Goal: Task Accomplishment & Management: Complete application form

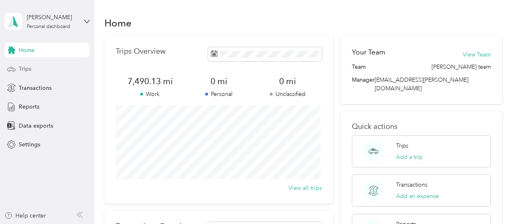
click at [26, 71] on span "Trips" at bounding box center [25, 69] width 13 height 9
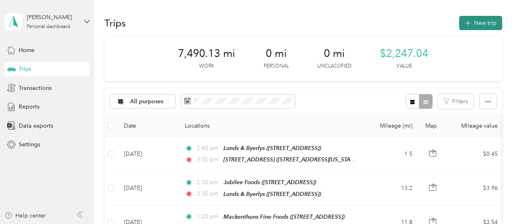
click at [481, 18] on button "New trip" at bounding box center [480, 23] width 43 height 14
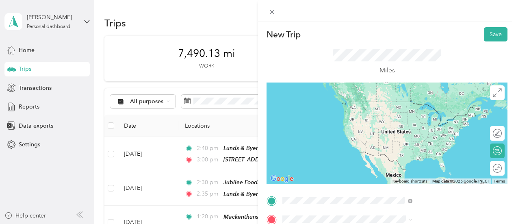
click at [430, 121] on div "TEAM Lunds & [PERSON_NAME] [STREET_ADDRESS][GEOGRAPHIC_DATA], [GEOGRAPHIC_DATA]" at bounding box center [418, 111] width 69 height 20
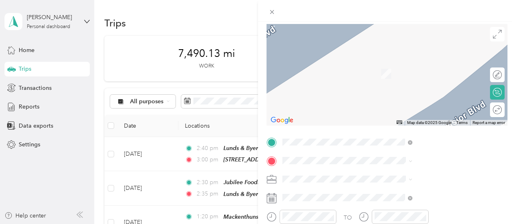
scroll to position [81, 0]
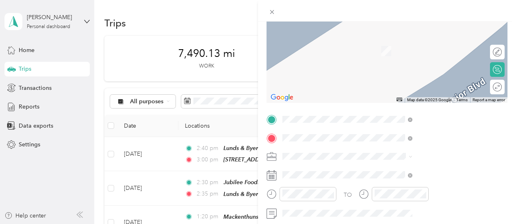
click at [414, 57] on span "[STREET_ADDRESS][PERSON_NAME]" at bounding box center [432, 53] width 97 height 7
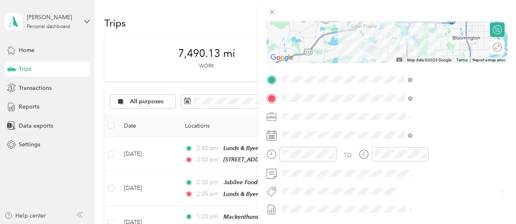
scroll to position [68, 0]
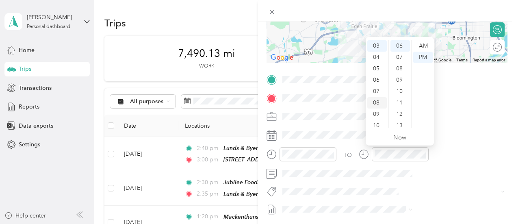
click at [376, 100] on div "08" at bounding box center [377, 102] width 20 height 11
click at [424, 43] on div "AM" at bounding box center [423, 45] width 20 height 11
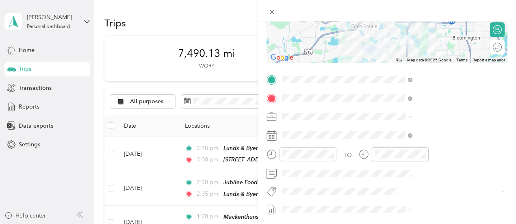
scroll to position [68, 0]
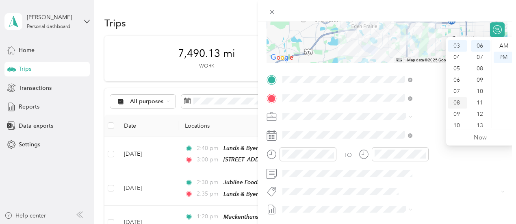
click at [456, 102] on div "08" at bounding box center [458, 102] width 20 height 11
click at [481, 123] on div "30" at bounding box center [481, 123] width 20 height 11
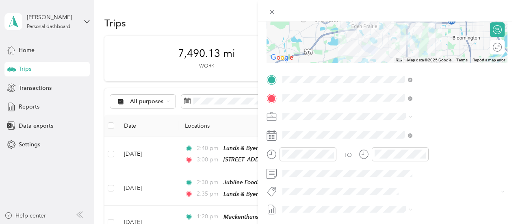
click at [432, 121] on span at bounding box center [394, 116] width 228 height 13
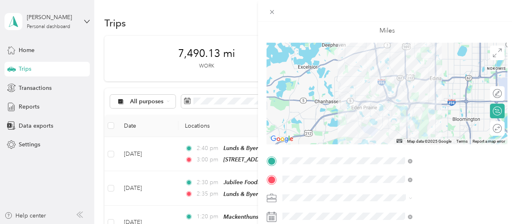
scroll to position [0, 0]
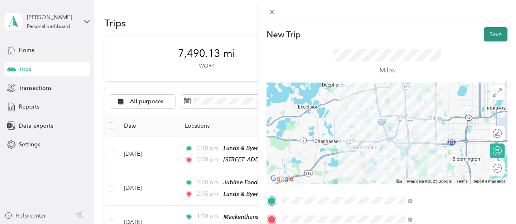
click at [488, 33] on button "Save" at bounding box center [496, 34] width 24 height 14
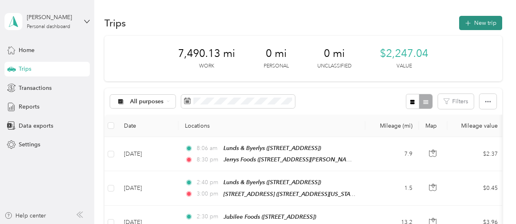
click at [476, 22] on button "New trip" at bounding box center [480, 23] width 43 height 14
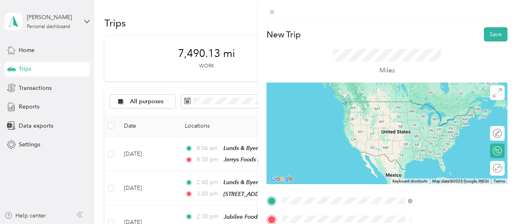
click at [419, 120] on span "[STREET_ADDRESS][PERSON_NAME]" at bounding box center [432, 116] width 97 height 7
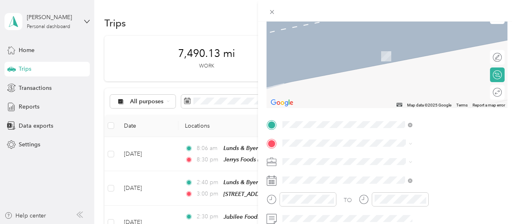
scroll to position [122, 0]
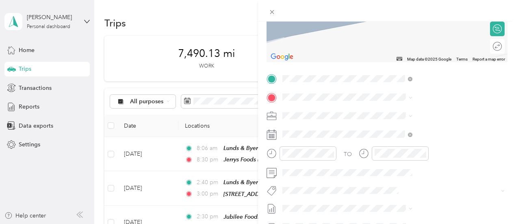
click at [434, 143] on div "TEAM Cub Foods [STREET_ADDRESS]" at bounding box center [412, 133] width 57 height 20
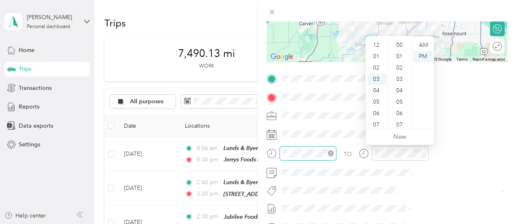
scroll to position [34, 0]
click at [375, 114] on div "09" at bounding box center [377, 113] width 20 height 11
click at [426, 44] on div "AM" at bounding box center [423, 44] width 20 height 11
click at [399, 44] on div "13" at bounding box center [400, 44] width 20 height 11
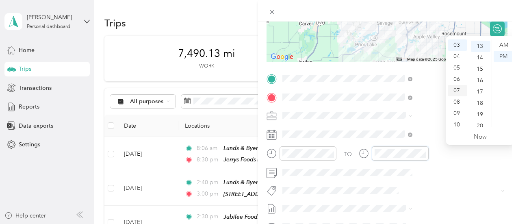
scroll to position [148, 0]
click at [458, 125] on div "10" at bounding box center [458, 124] width 20 height 11
click at [479, 77] on div "16" at bounding box center [481, 79] width 20 height 11
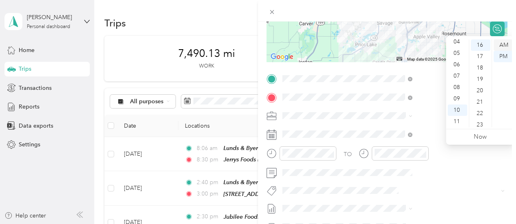
click at [503, 45] on div "AM" at bounding box center [504, 44] width 20 height 11
click at [423, 126] on div "TO Add photo" at bounding box center [387, 170] width 241 height 196
click at [460, 99] on div "09" at bounding box center [458, 98] width 20 height 11
click at [487, 125] on div "23" at bounding box center [481, 124] width 20 height 11
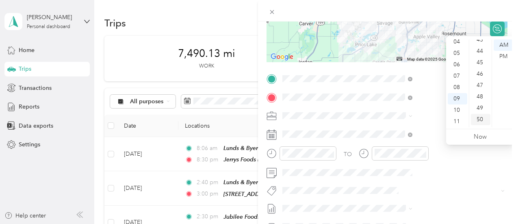
click at [482, 119] on div "50" at bounding box center [481, 119] width 20 height 11
click at [422, 122] on div "TO Add photo" at bounding box center [387, 170] width 241 height 196
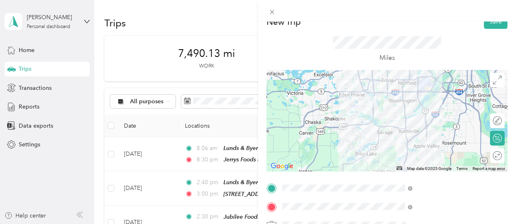
scroll to position [0, 0]
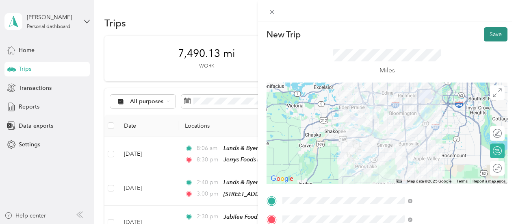
click at [488, 34] on button "Save" at bounding box center [496, 34] width 24 height 14
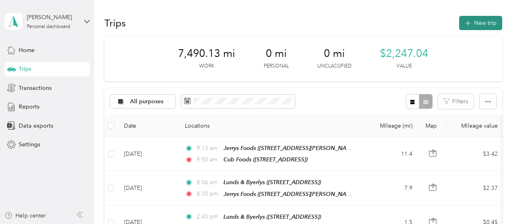
click at [487, 22] on button "New trip" at bounding box center [480, 23] width 43 height 14
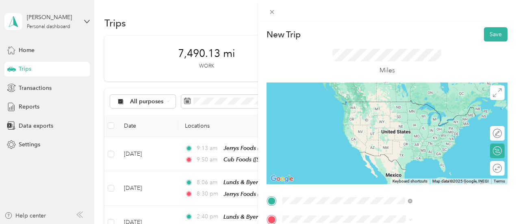
click at [440, 119] on div "TEAM Cub Foods [STREET_ADDRESS]" at bounding box center [412, 111] width 57 height 20
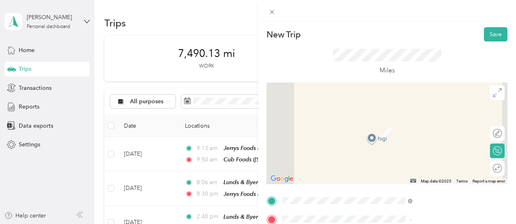
scroll to position [81, 0]
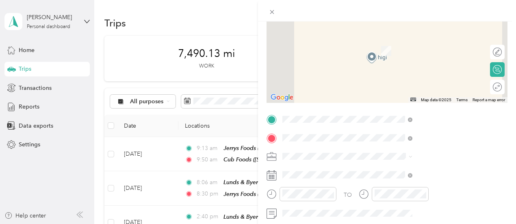
click at [417, 97] on span "300 E Travelers Trl, 553372885, [GEOGRAPHIC_DATA], [GEOGRAPHIC_DATA], [GEOGRAPH…" at bounding box center [424, 95] width 81 height 33
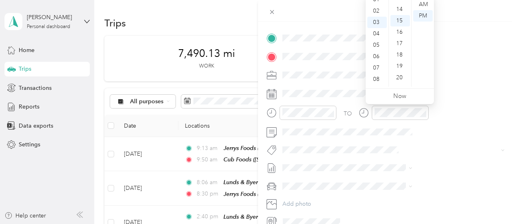
scroll to position [49, 0]
click at [380, 82] on div "11" at bounding box center [377, 80] width 20 height 11
click at [398, 61] on div "30" at bounding box center [400, 61] width 20 height 11
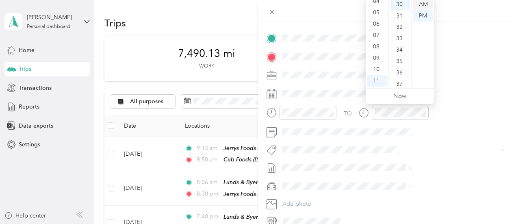
click at [430, 2] on div "AM" at bounding box center [423, 4] width 20 height 11
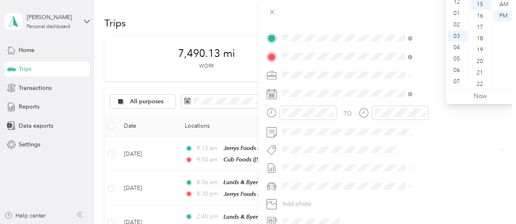
scroll to position [2, 0]
click at [458, 2] on div "12" at bounding box center [458, 2] width 20 height 11
click at [477, 59] on div "20" at bounding box center [481, 61] width 20 height 11
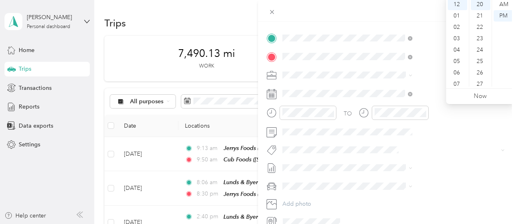
click at [431, 86] on div "TO Add photo" at bounding box center [387, 130] width 241 height 196
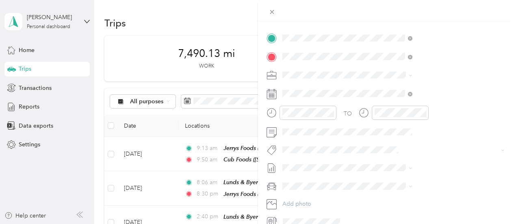
scroll to position [0, 0]
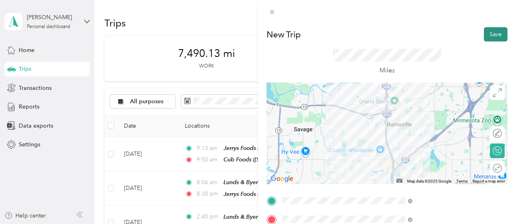
click at [484, 33] on button "Save" at bounding box center [496, 34] width 24 height 14
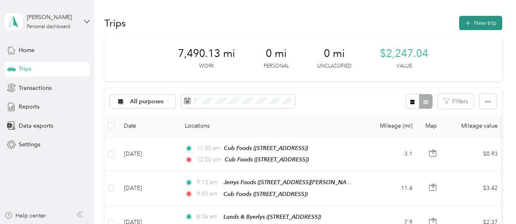
click at [494, 23] on button "New trip" at bounding box center [480, 23] width 43 height 14
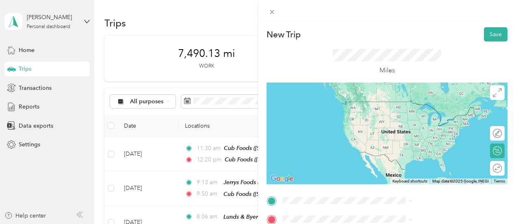
click at [425, 119] on span "300 E Travelers Trl, 553372885, [GEOGRAPHIC_DATA], [GEOGRAPHIC_DATA], [GEOGRAPH…" at bounding box center [424, 127] width 81 height 33
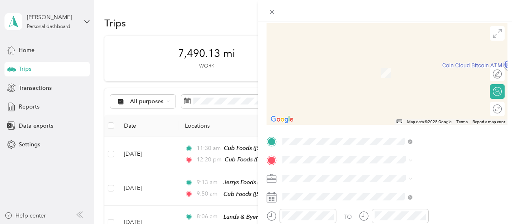
scroll to position [81, 0]
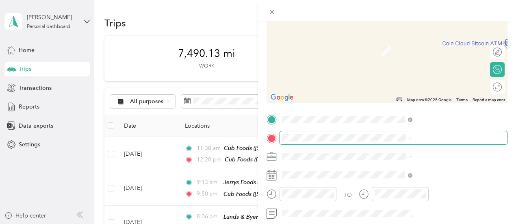
click at [380, 133] on span at bounding box center [394, 137] width 228 height 13
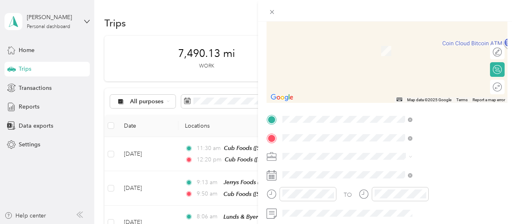
click at [445, 56] on div "TEAM Lunds & [PERSON_NAME] [STREET_ADDRESS][GEOGRAPHIC_DATA], [GEOGRAPHIC_DATA]" at bounding box center [418, 48] width 69 height 20
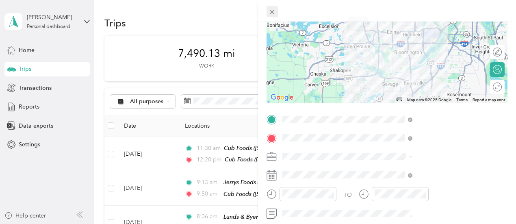
click at [276, 12] on icon at bounding box center [272, 12] width 7 height 7
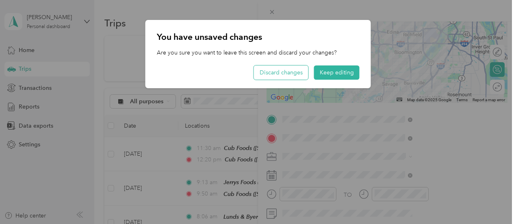
click at [286, 70] on button "Discard changes" at bounding box center [281, 72] width 54 height 14
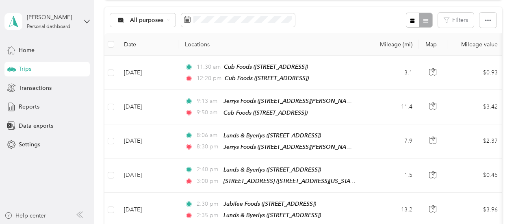
scroll to position [0, 0]
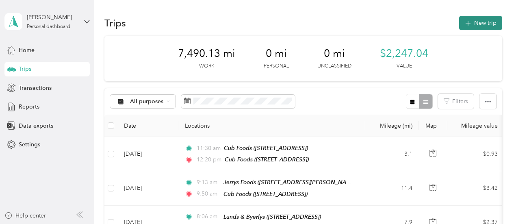
click at [488, 21] on button "New trip" at bounding box center [480, 23] width 43 height 14
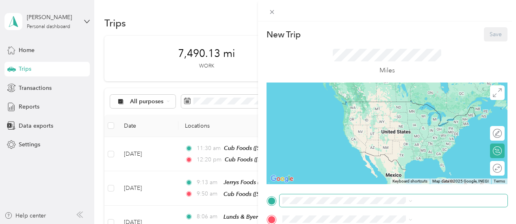
click at [375, 194] on span at bounding box center [394, 200] width 228 height 13
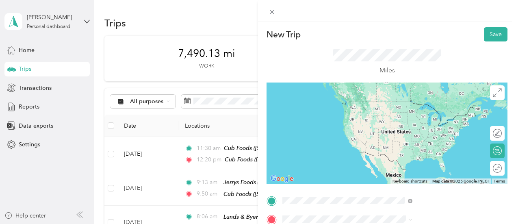
click at [435, 117] on span "[STREET_ADDRESS]" at bounding box center [410, 116] width 52 height 7
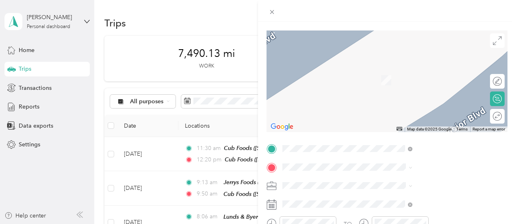
scroll to position [81, 0]
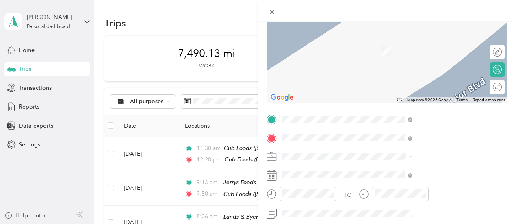
click at [412, 48] on span "[STREET_ADDRESS][US_STATE]" at bounding box center [424, 51] width 81 height 7
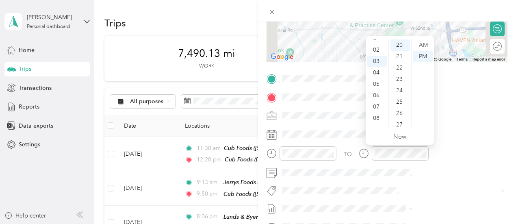
scroll to position [2, 0]
click at [374, 55] on div "01" at bounding box center [377, 54] width 20 height 11
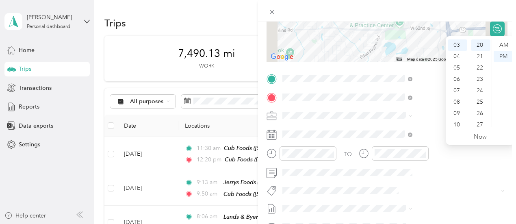
scroll to position [18, 0]
click at [458, 50] on div "02" at bounding box center [458, 49] width 20 height 11
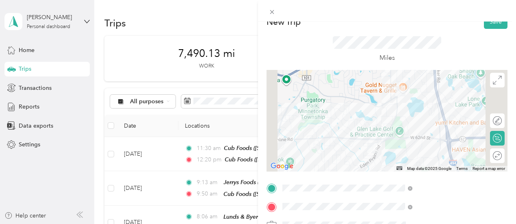
scroll to position [0, 0]
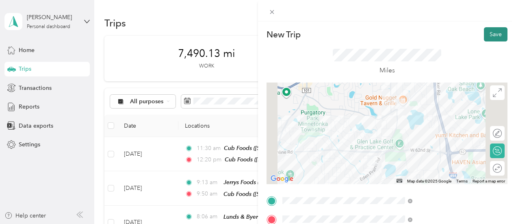
click at [484, 37] on button "Save" at bounding box center [496, 34] width 24 height 14
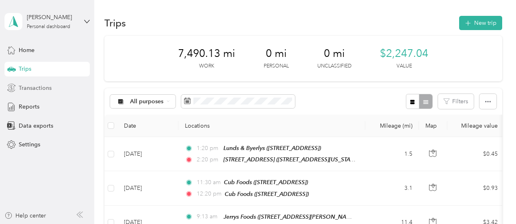
click at [25, 85] on span "Transactions" at bounding box center [35, 88] width 33 height 9
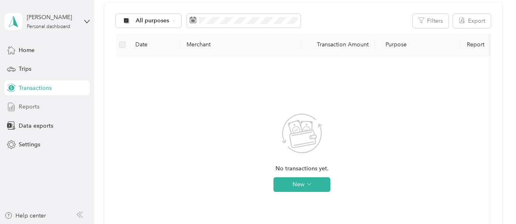
scroll to position [81, 0]
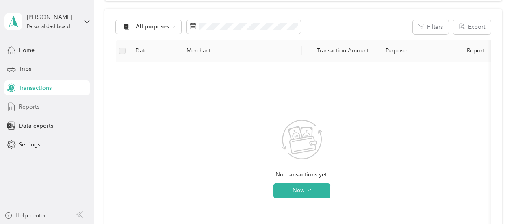
click at [34, 105] on span "Reports" at bounding box center [29, 106] width 21 height 9
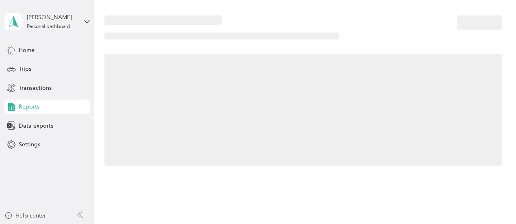
scroll to position [81, 0]
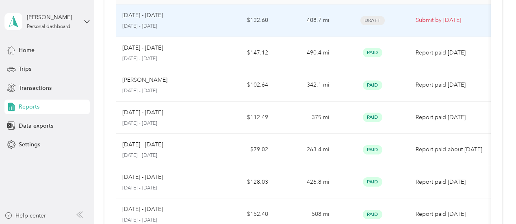
click at [145, 23] on p "[DATE] - [DATE]" at bounding box center [164, 26] width 85 height 7
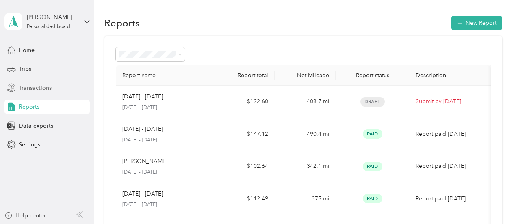
click at [36, 86] on span "Transactions" at bounding box center [35, 88] width 33 height 9
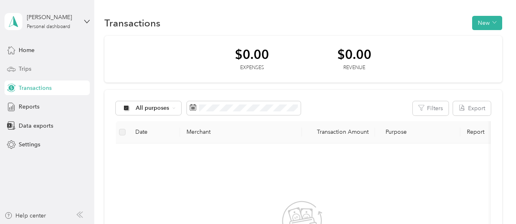
click at [24, 66] on span "Trips" at bounding box center [25, 69] width 13 height 9
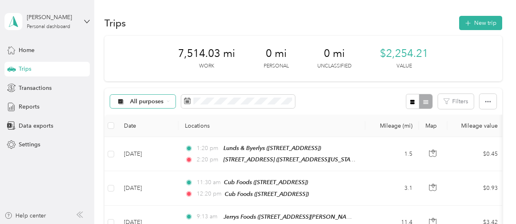
click at [132, 100] on span "All purposes" at bounding box center [147, 102] width 34 height 6
